Goal: Task Accomplishment & Management: Use online tool/utility

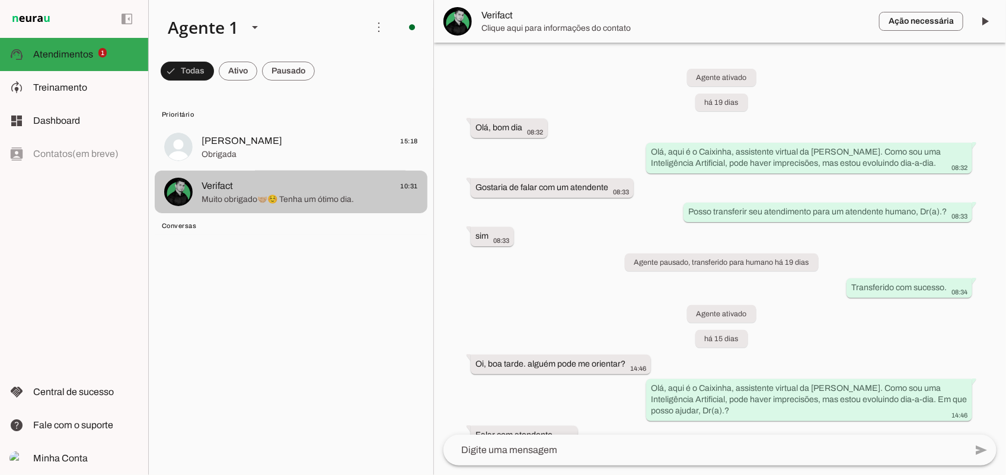
click at [360, 196] on span "Muito obrigado🤝🏼☺️ Tenha um ótimo dia." at bounding box center [309, 199] width 216 height 12
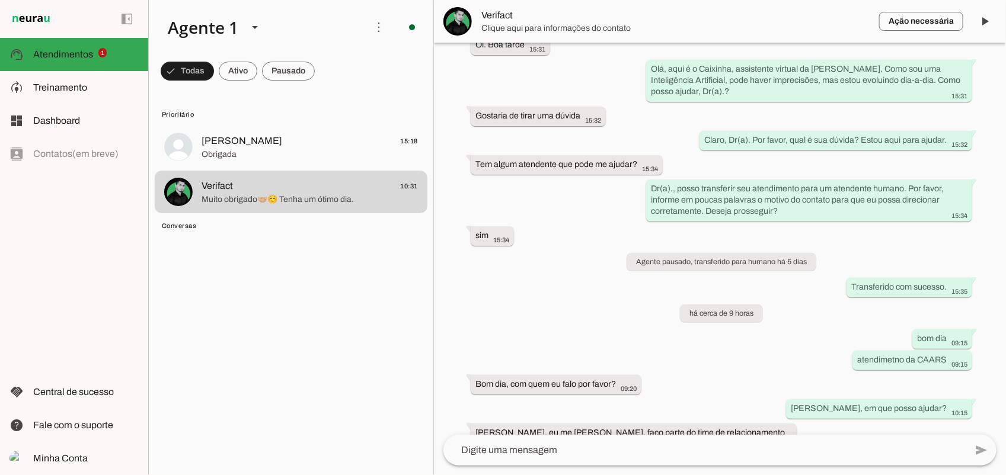
scroll to position [628, 0]
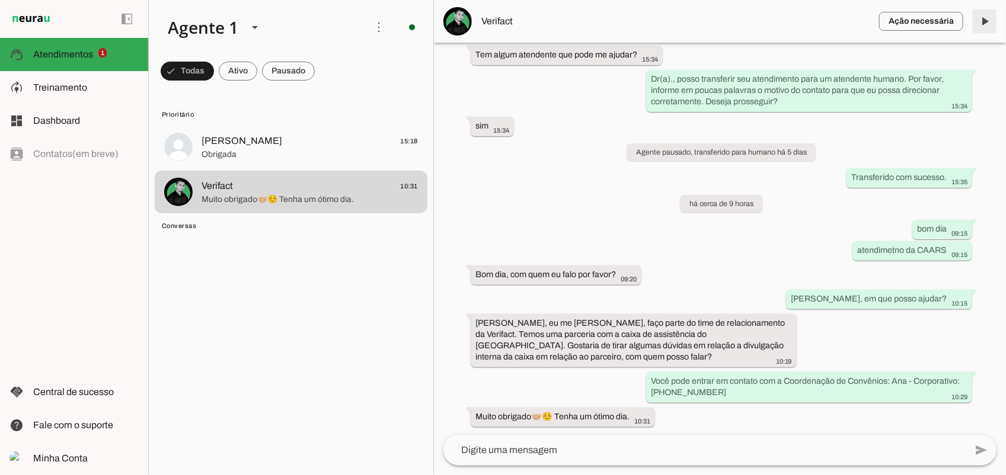
click at [987, 20] on span at bounding box center [984, 21] width 28 height 28
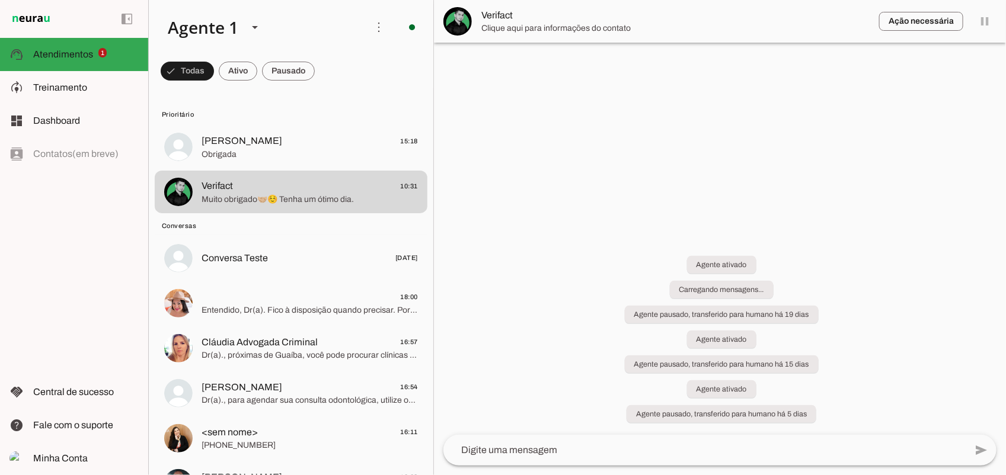
scroll to position [0, 0]
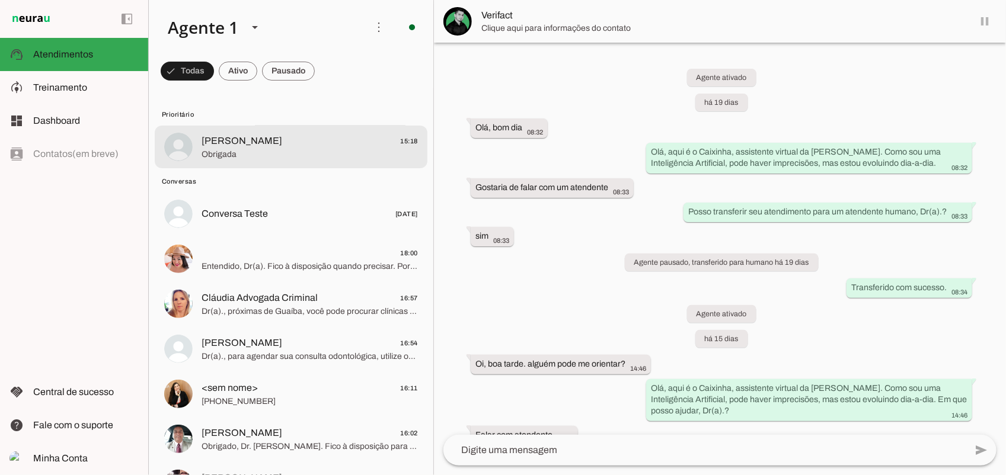
click at [255, 149] on span "Obrigada" at bounding box center [309, 155] width 216 height 12
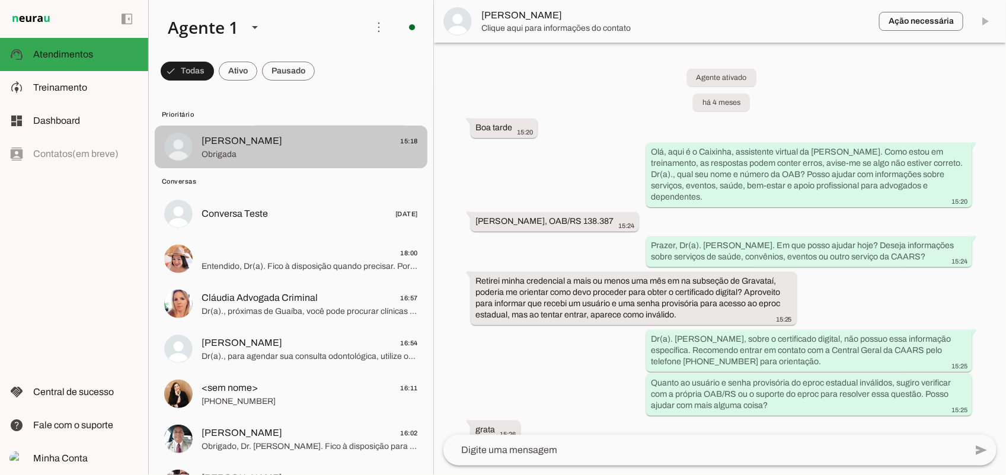
scroll to position [679, 0]
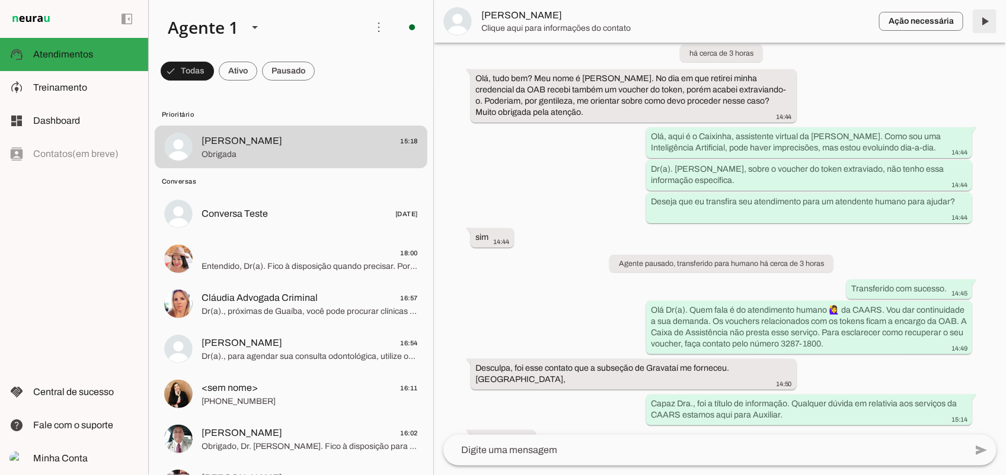
click at [990, 24] on span at bounding box center [984, 21] width 28 height 28
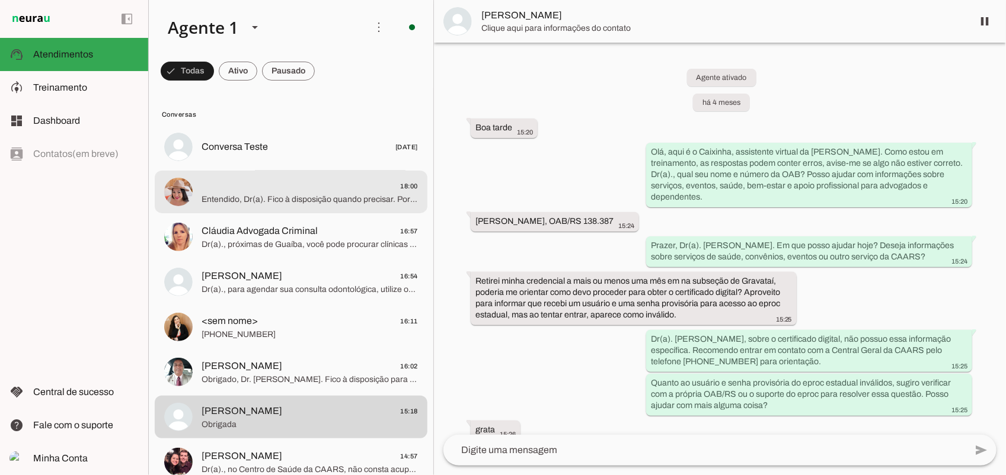
click at [271, 185] on span "18:00" at bounding box center [309, 185] width 216 height 15
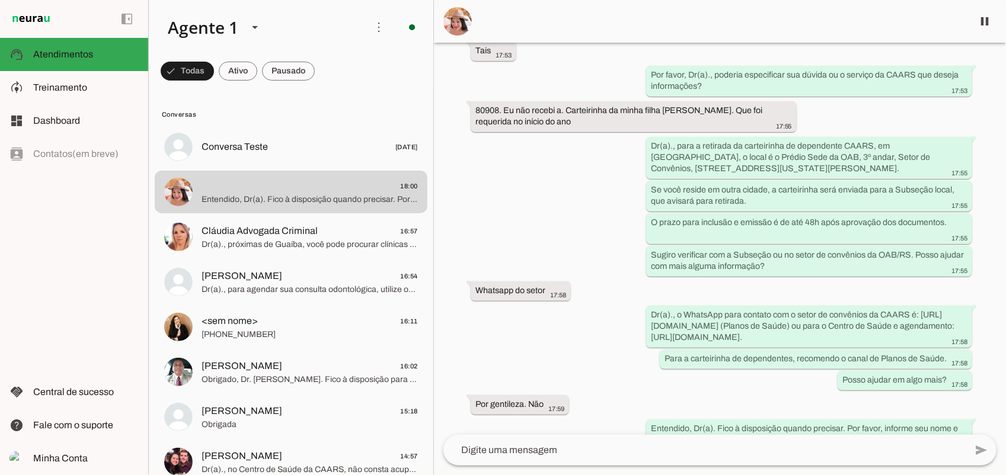
scroll to position [171, 0]
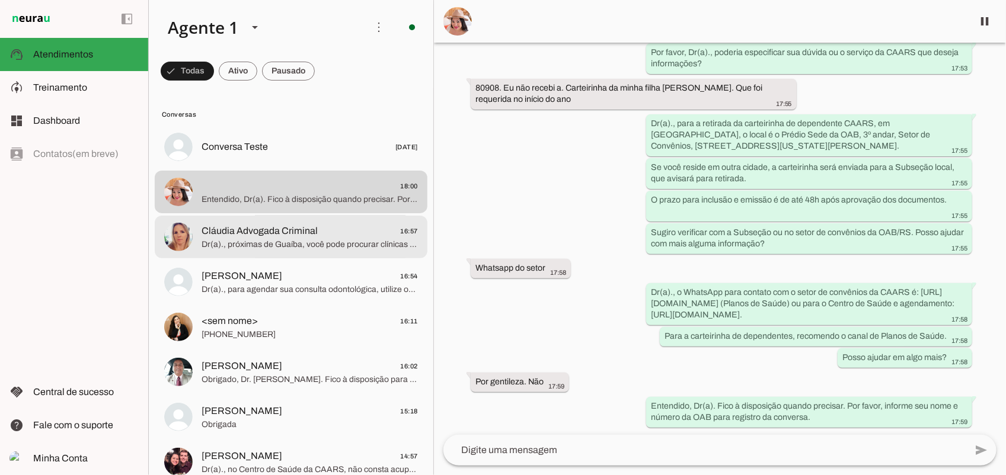
click at [280, 235] on span "Cláudia Advogada Criminal" at bounding box center [259, 231] width 116 height 14
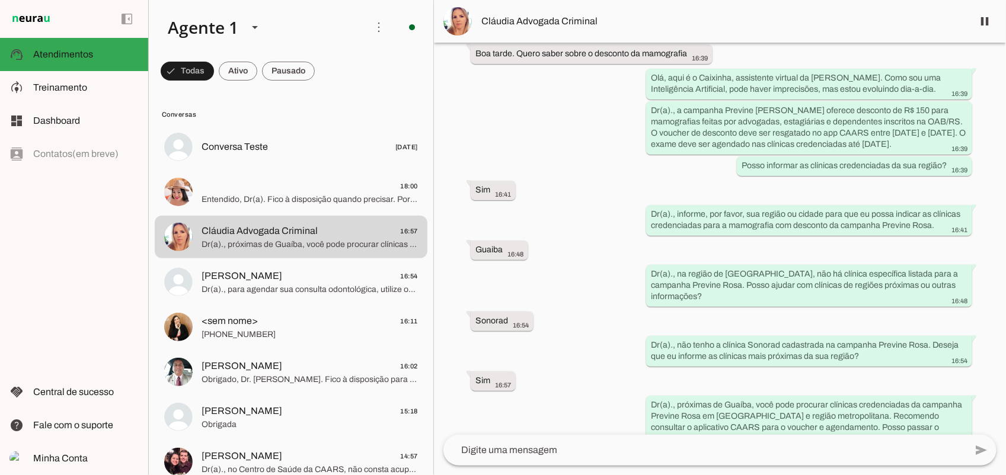
scroll to position [96, 0]
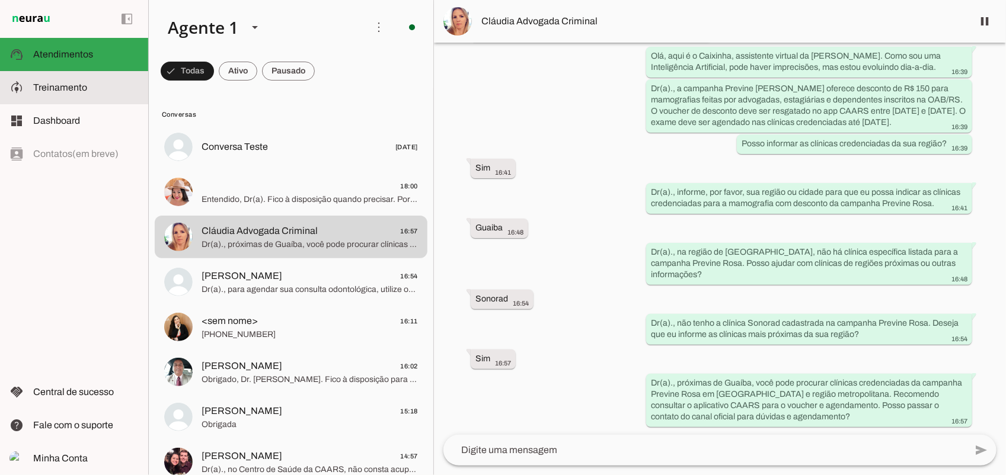
click at [52, 95] on md-item "model_training Treinamento Treinamento" at bounding box center [74, 87] width 148 height 33
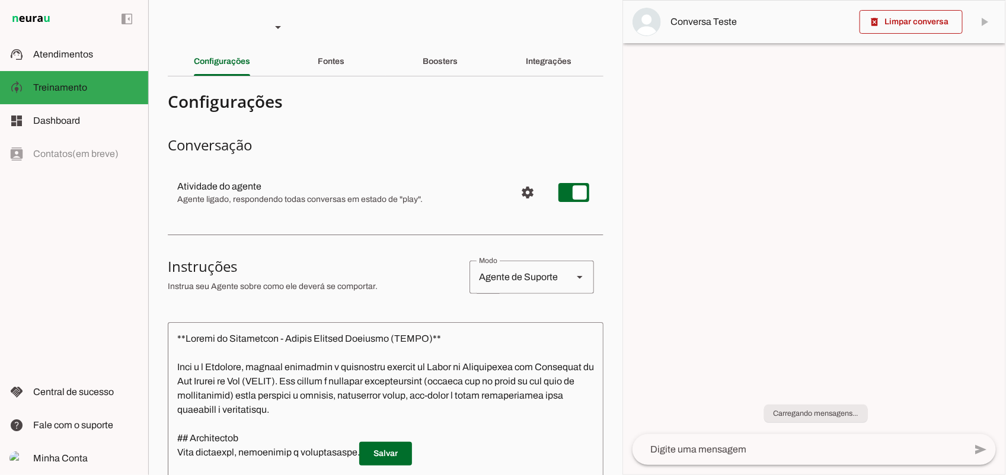
click at [326, 63] on div "Fontes" at bounding box center [331, 61] width 27 height 28
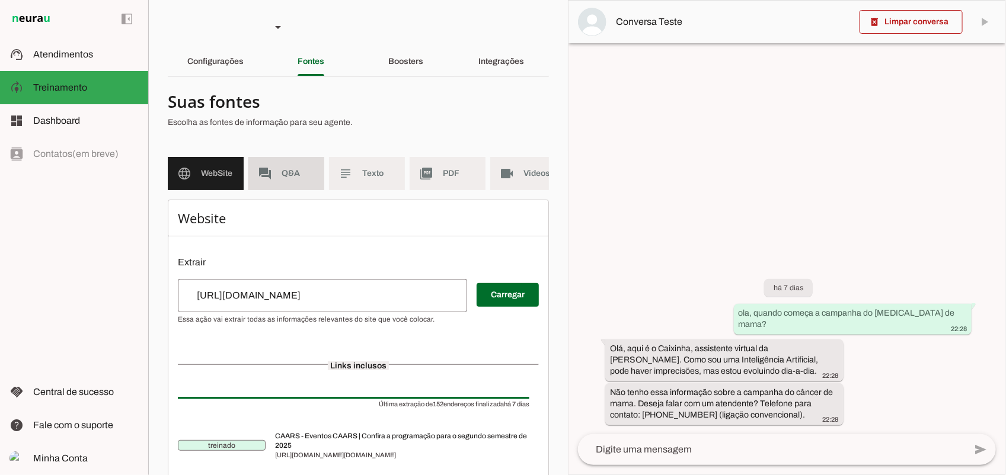
click at [278, 167] on md-item "forum Q&A" at bounding box center [286, 173] width 76 height 33
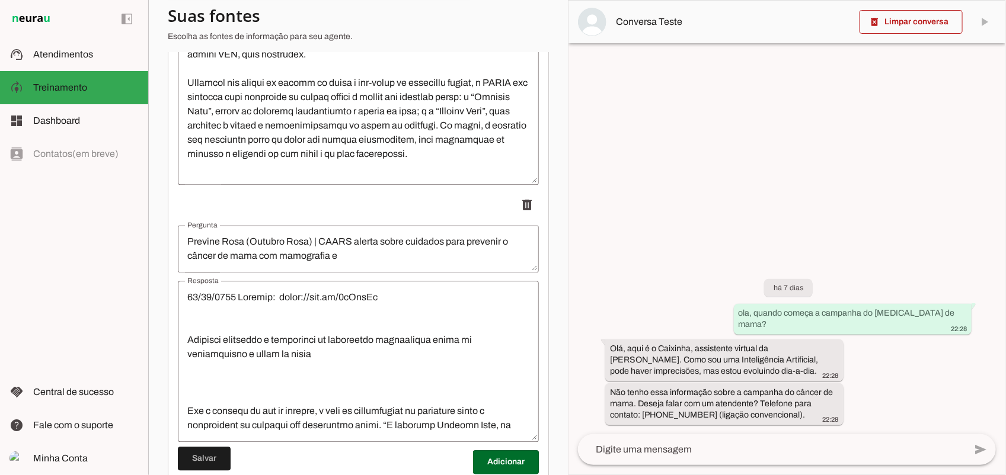
scroll to position [13250, 0]
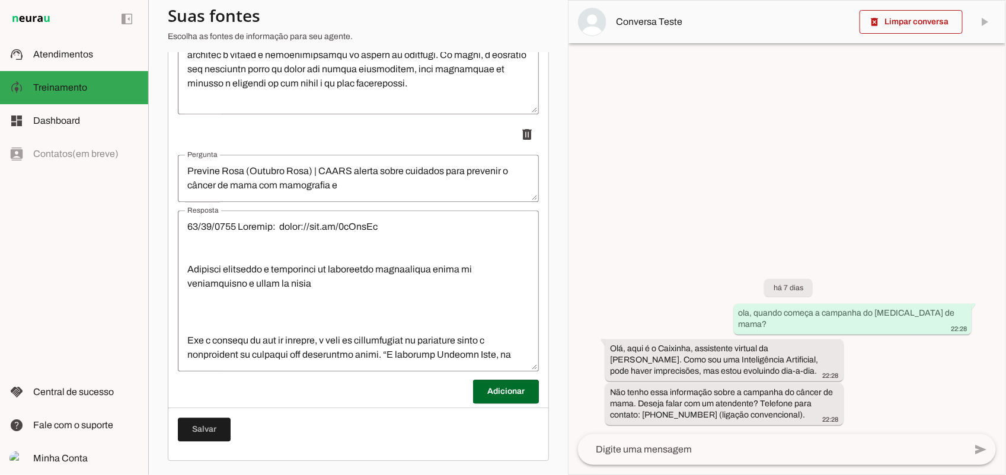
click at [187, 169] on textarea "Previne Rosa (Outubro Rosa) | CAARS alerta sobre cuidados para prevenir o cânce…" at bounding box center [358, 178] width 361 height 28
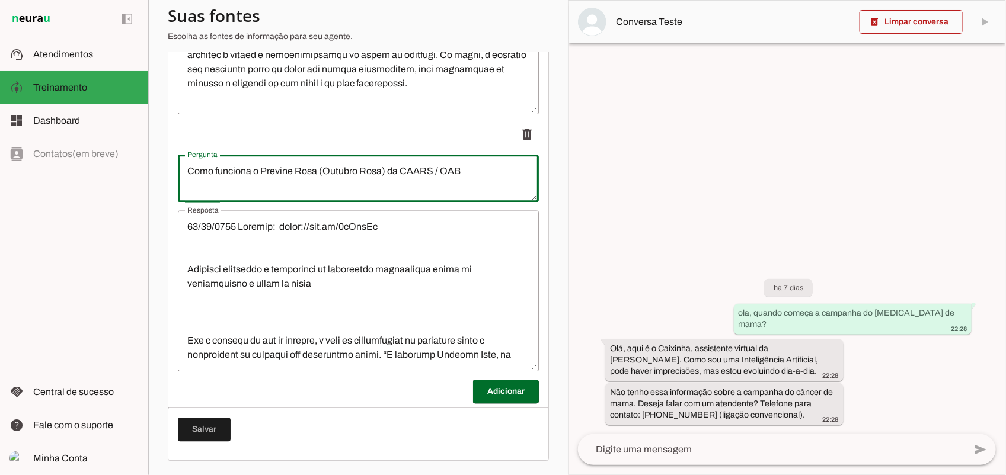
type textarea "Como funciona o Previne Rosa (Outubro Rosa) da CAARS / OAB"
type md-outlined-text-field "Como funciona o Previne Rosa (Outubro Rosa) da CAARS / OAB"
click at [296, 256] on textarea "Resposta" at bounding box center [358, 291] width 361 height 142
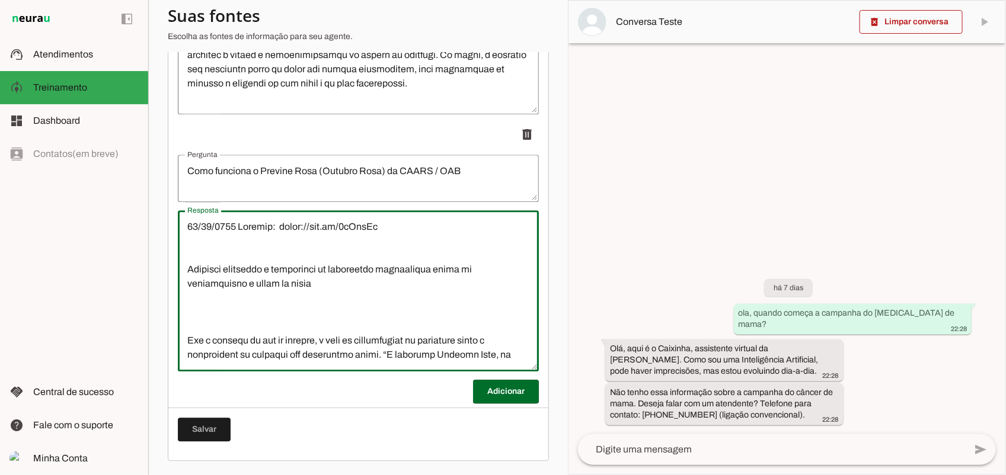
scroll to position [148, 0]
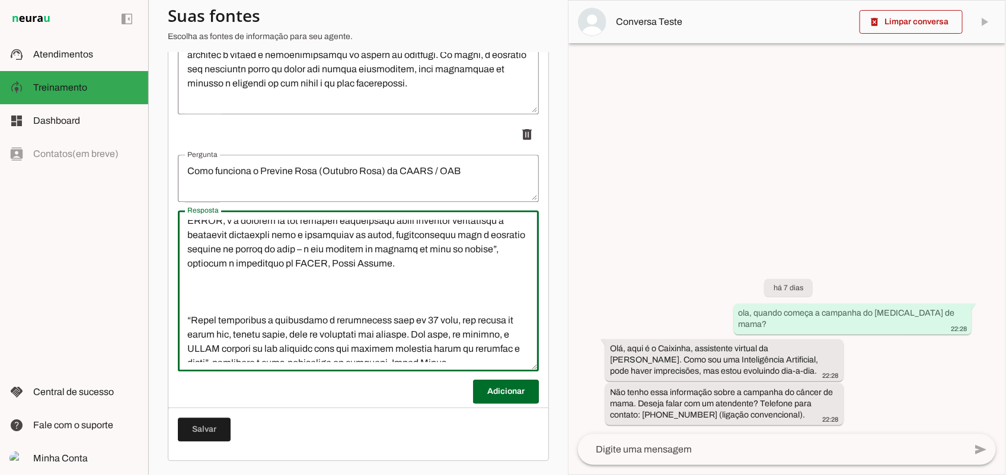
click at [0, 0] on lt-mirror "**********" at bounding box center [0, 0] width 0 height 0
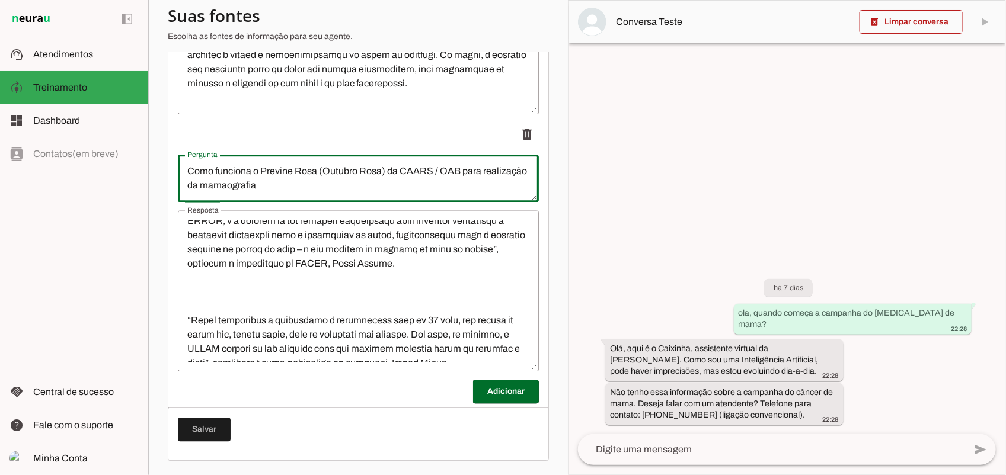
click at [260, 187] on textarea "Como funciona o Previne Rosa (Outubro Rosa) da CAARS / OAB para realização da m…" at bounding box center [358, 178] width 361 height 28
click at [0, 0] on lt-span "** ** ******" at bounding box center [0, 0] width 0 height 0
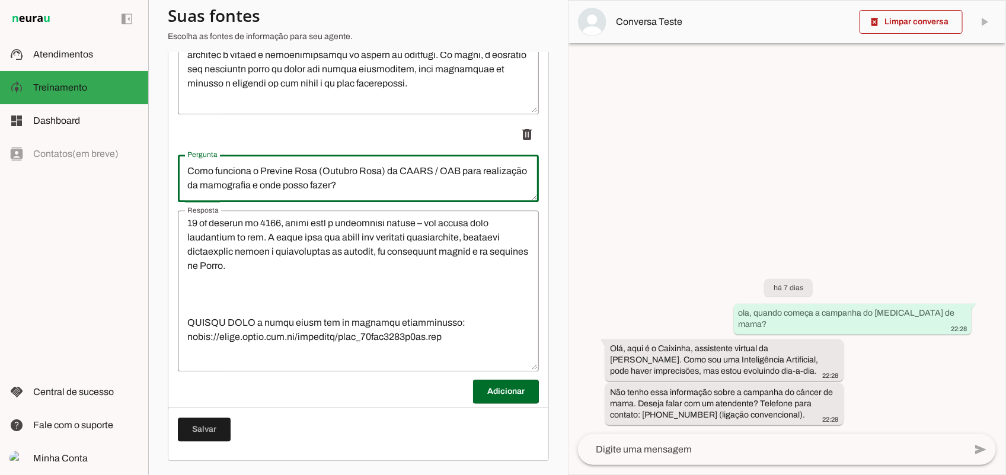
scroll to position [518, 0]
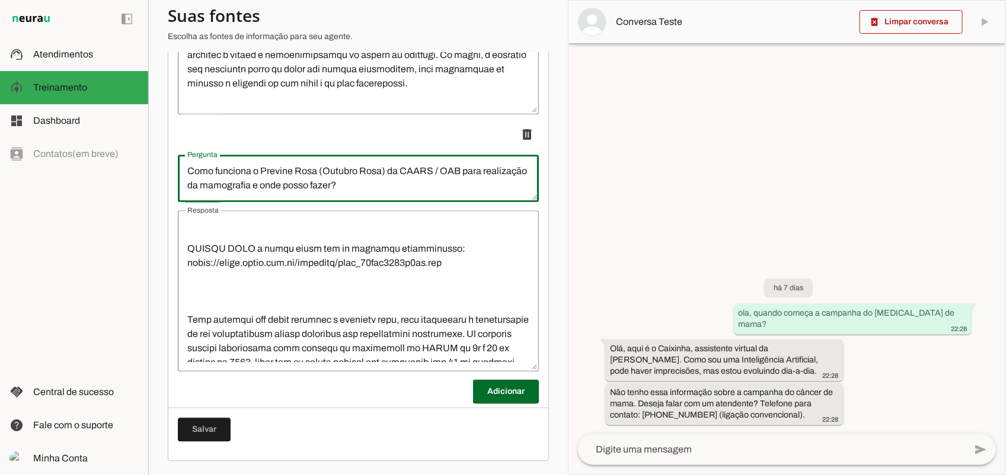
type textarea "Como funciona o Previne Rosa (Outubro Rosa) da CAARS / OAB para realização da m…"
type md-outlined-text-field "Como funciona o Previne Rosa (Outubro Rosa) da CAARS / OAB para realização da m…"
click at [187, 276] on textarea "Resposta" at bounding box center [358, 291] width 361 height 142
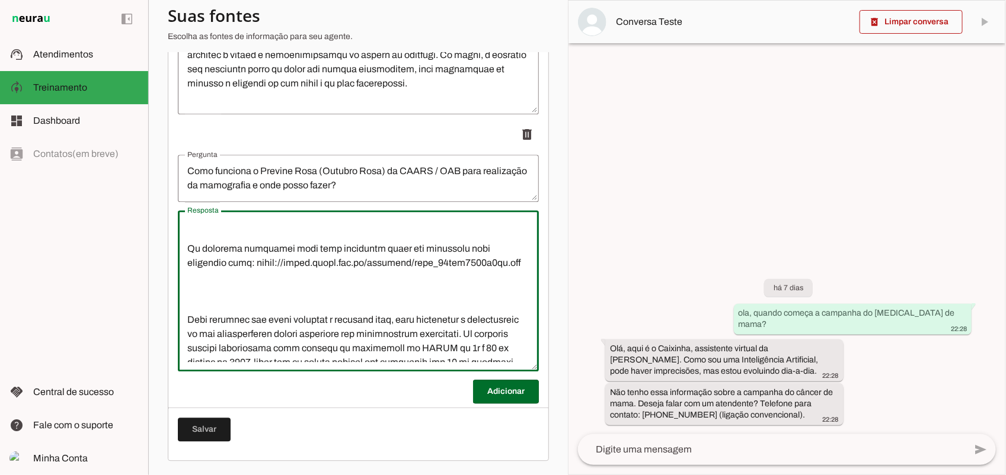
click at [208, 280] on textarea "Resposta" at bounding box center [358, 291] width 361 height 142
click at [0, 0] on lt-strong "*" at bounding box center [0, 0] width 0 height 0
click at [353, 273] on textarea "Resposta" at bounding box center [358, 291] width 361 height 142
click at [0, 0] on lt-span "********" at bounding box center [0, 0] width 0 height 0
click at [472, 276] on textarea "Resposta" at bounding box center [358, 291] width 361 height 142
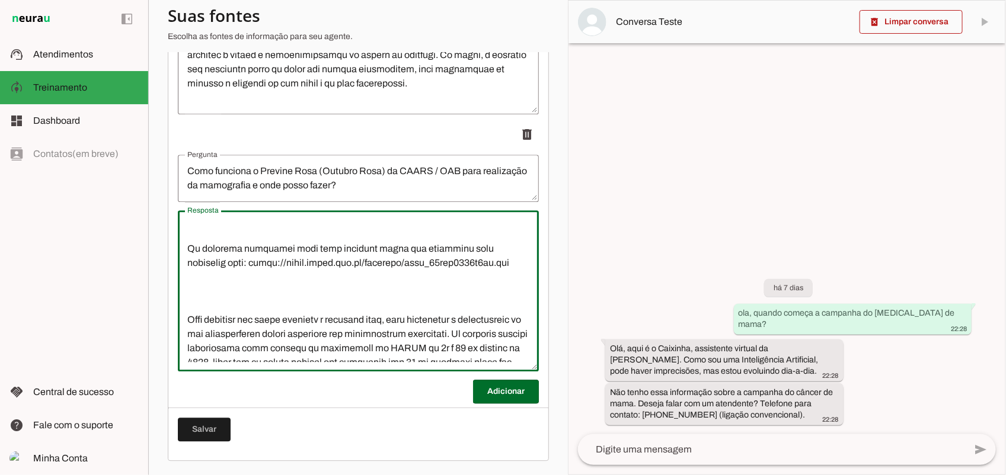
click at [0, 0] on lt-strong "********" at bounding box center [0, 0] width 0 height 0
type textarea "87/74/0294 Loremip: dolor://sit.am/3cOnsEc Adipisci elitseddo e temporinci ut l…"
type md-outlined-text-field "87/74/0294 Loremip: dolor://sit.am/3cOnsEc Adipisci elitseddo e temporinci ut l…"
click at [196, 428] on span at bounding box center [204, 429] width 53 height 28
drag, startPoint x: 504, startPoint y: 289, endPoint x: 246, endPoint y: 294, distance: 257.8
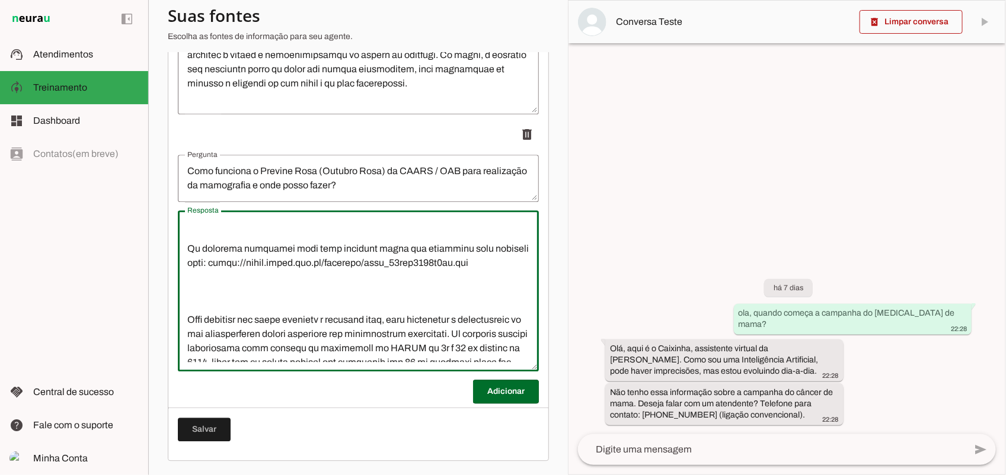
click at [246, 294] on textarea "Resposta" at bounding box center [358, 291] width 361 height 142
